Goal: Check status

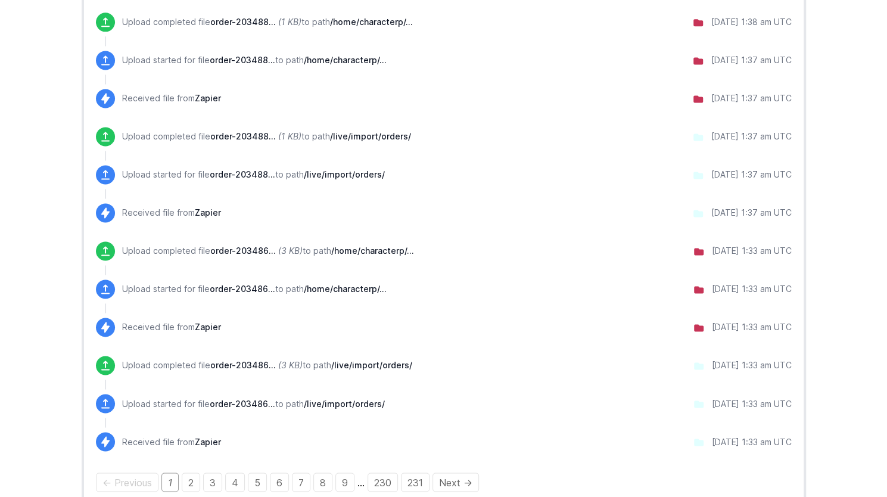
scroll to position [982, 0]
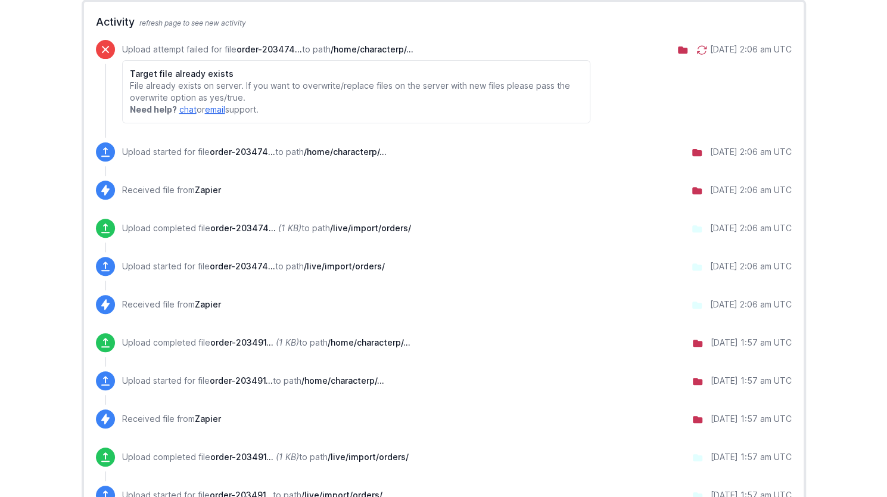
scroll to position [60, 0]
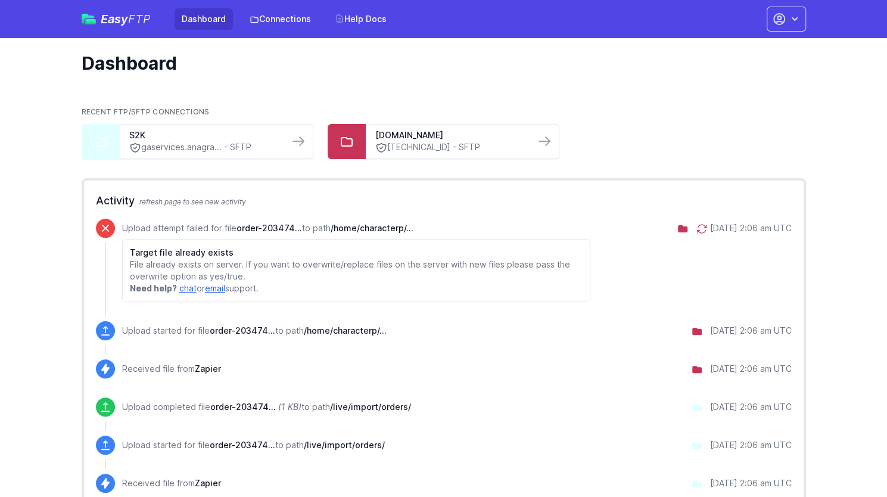
click at [697, 230] on icon at bounding box center [701, 228] width 9 height 8
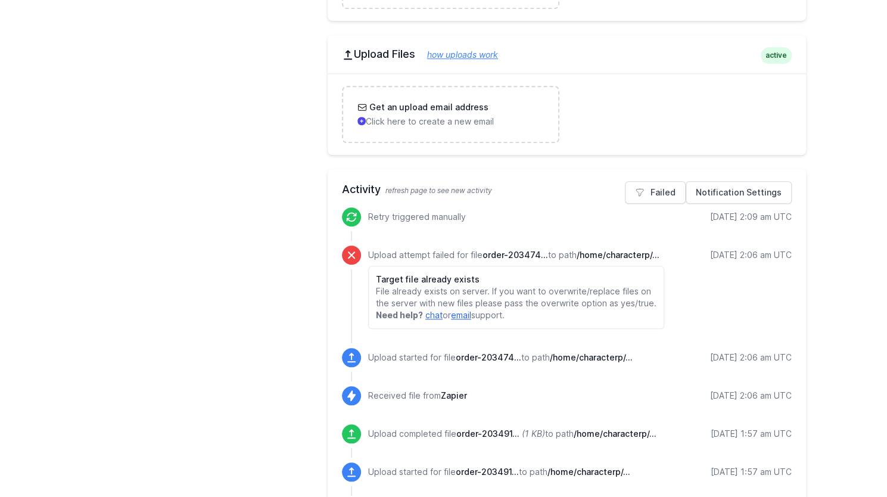
scroll to position [476, 0]
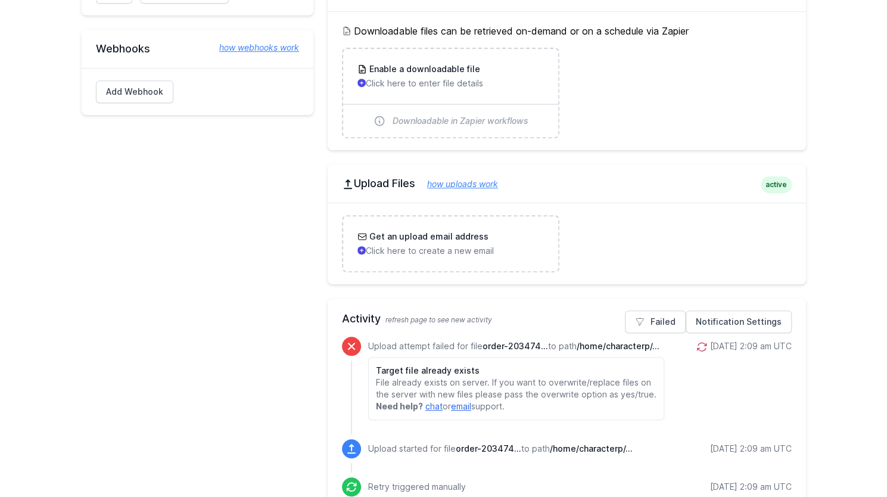
scroll to position [417, 0]
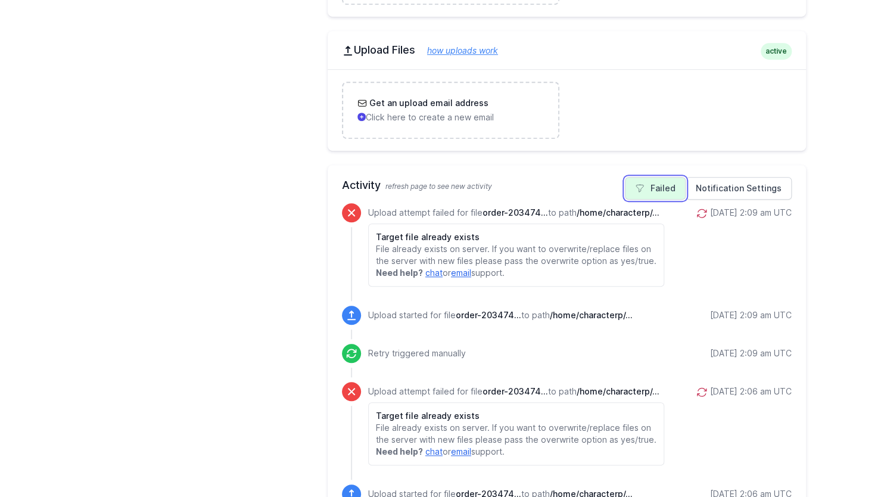
click at [665, 188] on link "Failed" at bounding box center [655, 188] width 61 height 23
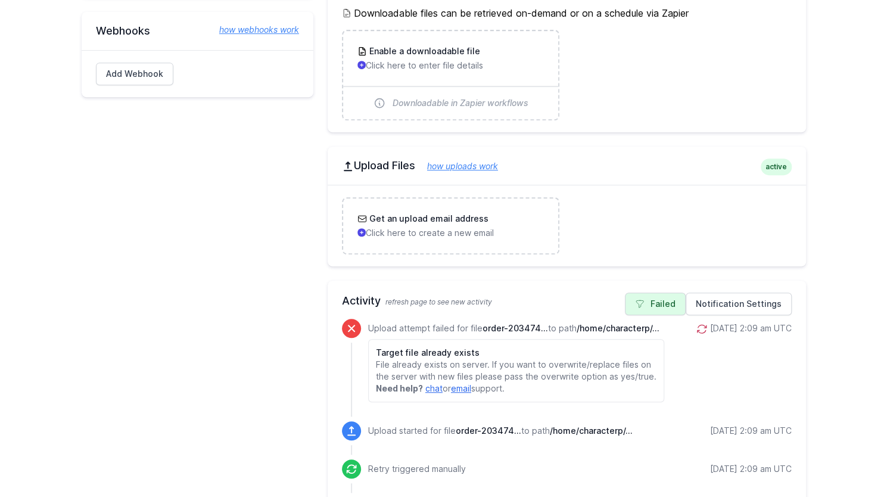
scroll to position [357, 0]
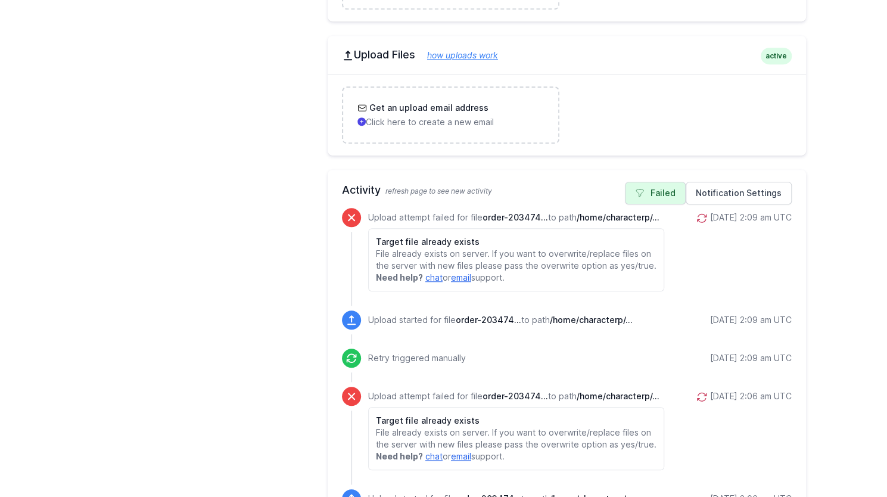
scroll to position [417, 0]
